Goal: Information Seeking & Learning: Learn about a topic

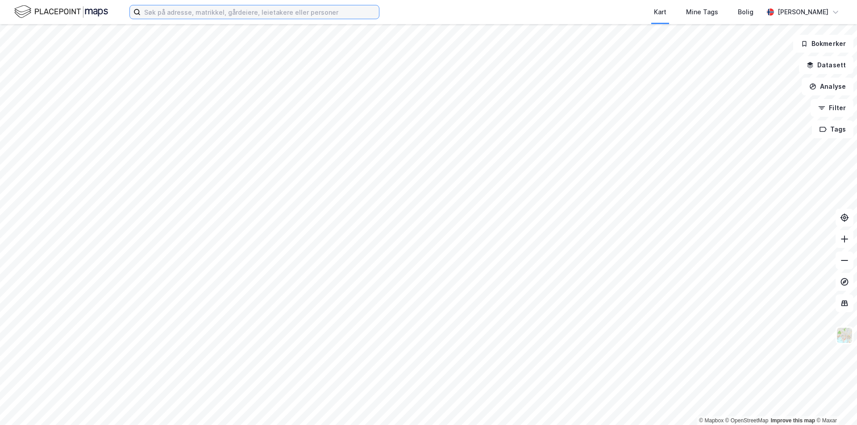
click at [259, 12] on input at bounding box center [260, 11] width 238 height 13
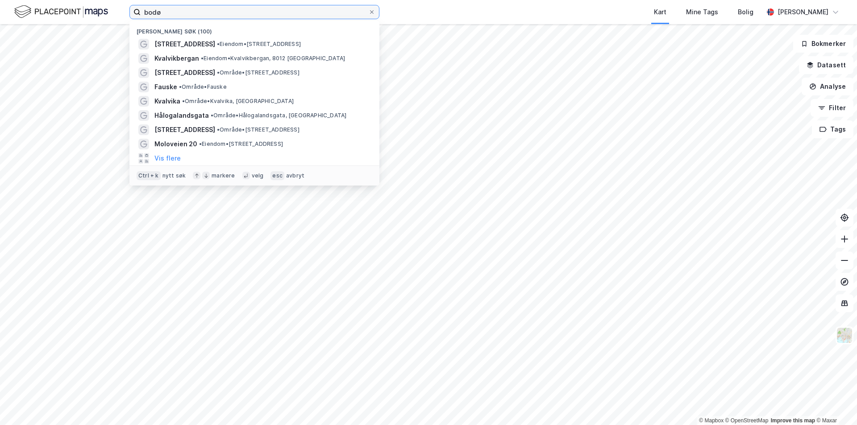
type input "bodø"
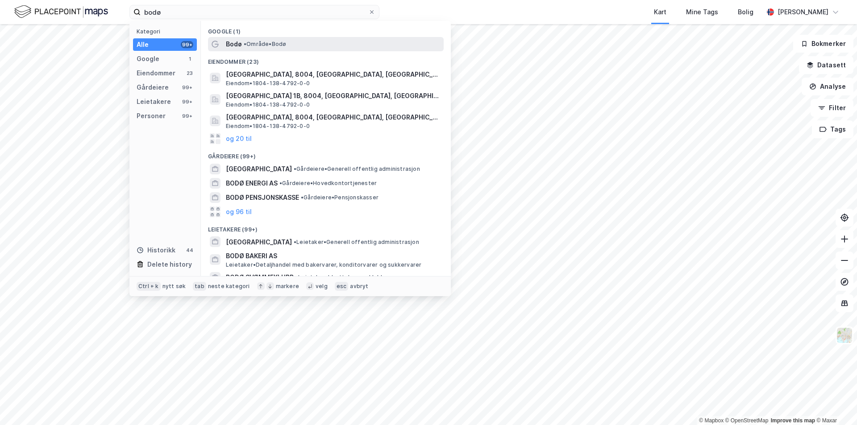
click at [263, 44] on span "• Område • [GEOGRAPHIC_DATA]" at bounding box center [265, 44] width 42 height 7
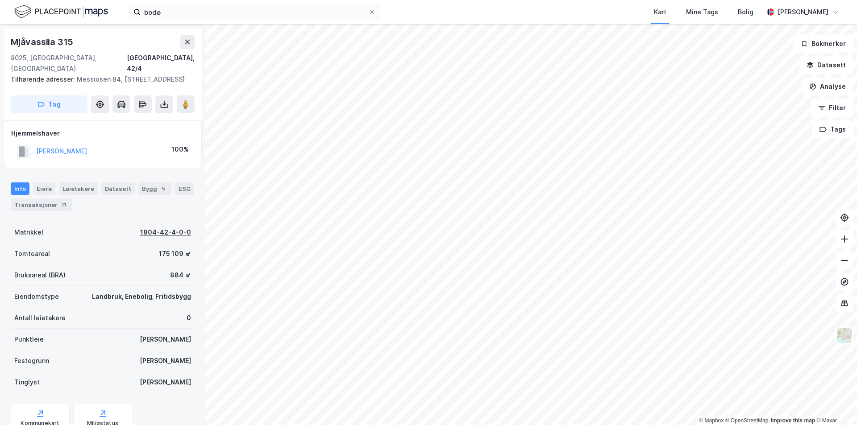
click at [178, 234] on div "© Mapbox © OpenStreetMap Improve this map © Maxar [STREET_ADDRESS][GEOGRAPHIC_D…" at bounding box center [428, 224] width 857 height 401
click at [819, 88] on button "Analyse" at bounding box center [828, 87] width 52 height 18
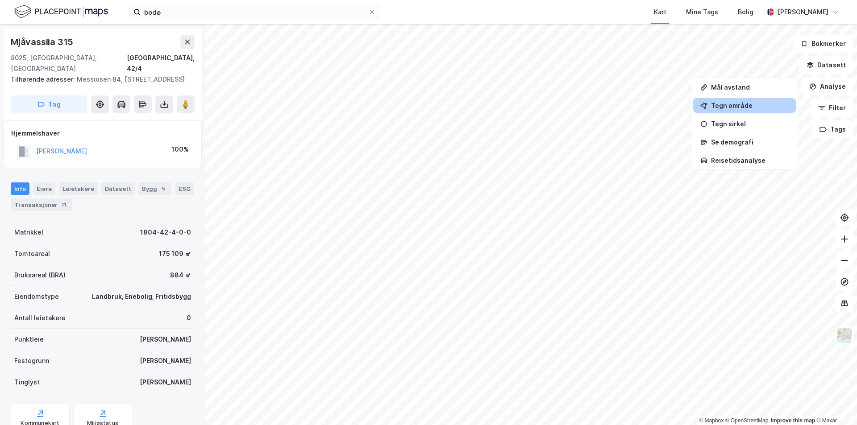
click at [721, 104] on div "Tegn område" at bounding box center [750, 106] width 78 height 8
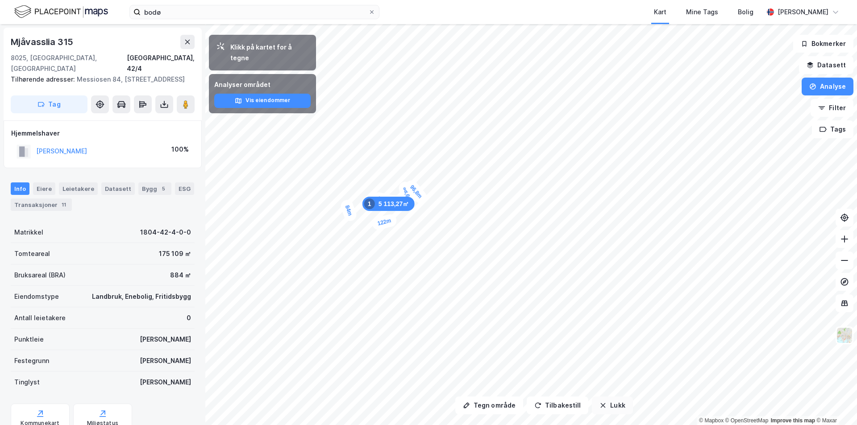
click at [612, 411] on button "Lukk" at bounding box center [612, 406] width 41 height 18
